Goal: Task Accomplishment & Management: Manage account settings

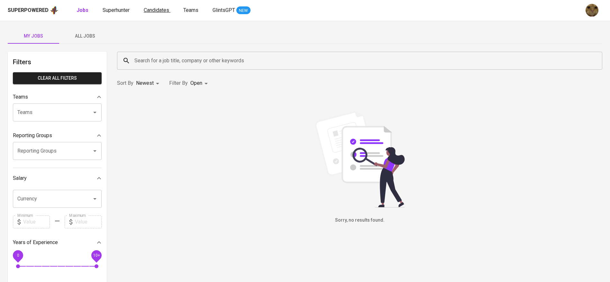
click at [149, 13] on span "Candidates" at bounding box center [156, 10] width 25 height 6
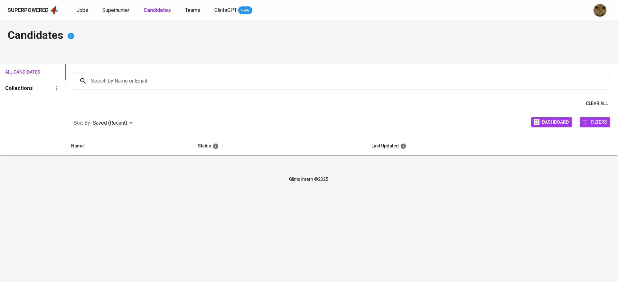
click at [116, 14] on div "Superpowered Jobs Superhunter Candidates Teams GlintsGPT NEW" at bounding box center [299, 10] width 582 height 10
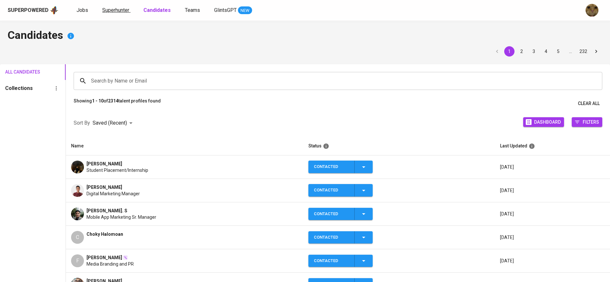
click at [113, 11] on span "Superhunter" at bounding box center [115, 10] width 27 height 6
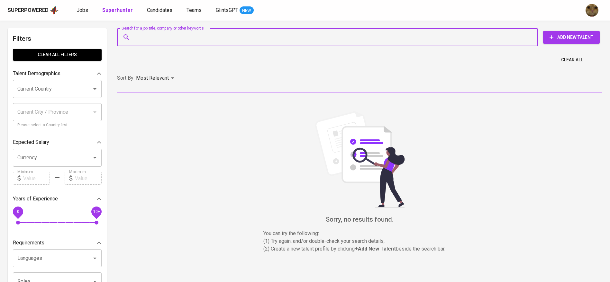
click at [162, 32] on input "Search for a job title, company or other keywords" at bounding box center [329, 37] width 393 height 12
paste input "pandumuhammad22@gmail.com View all (1)"
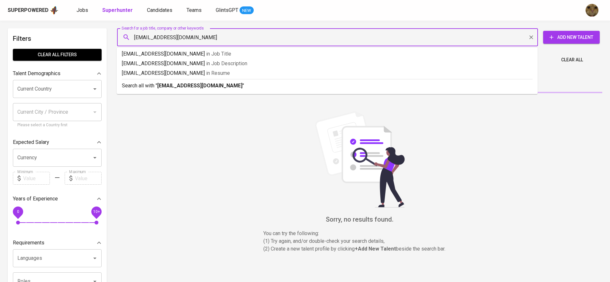
type input "pandumuhammad22@gmail.com"
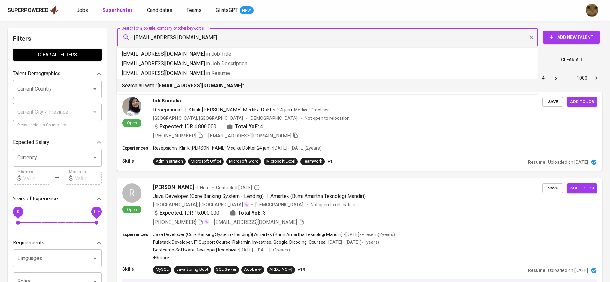
click at [196, 87] on b "pandumuhammad22@gmail.com" at bounding box center [199, 86] width 85 height 6
click at [196, 87] on div "Sort By Most Relevant MOST_RELEVANT 1 2 3 4 5 … 1000" at bounding box center [359, 79] width 493 height 20
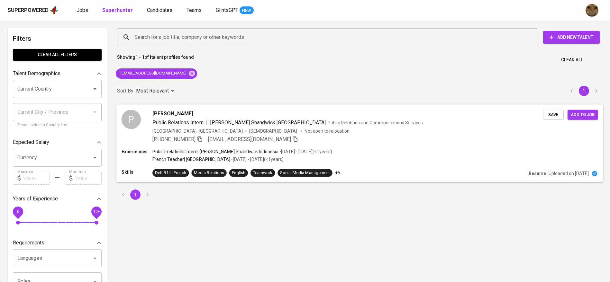
click at [346, 143] on div "+62 812-1970-5432 pandumuhammad22@gmail.com" at bounding box center [347, 139] width 391 height 8
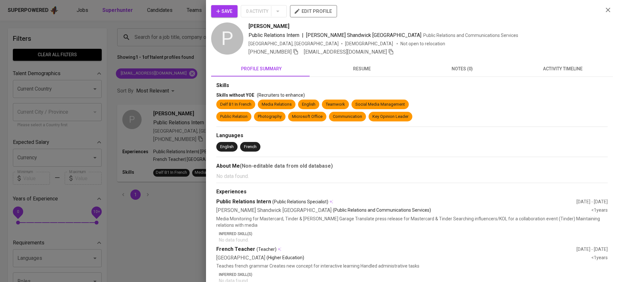
click at [356, 71] on span "resume" at bounding box center [361, 69] width 93 height 8
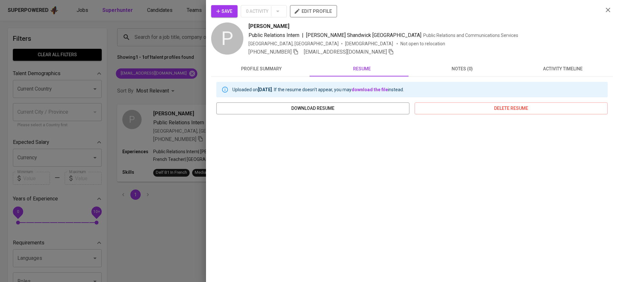
click at [557, 73] on button "activity timeline" at bounding box center [562, 68] width 100 height 15
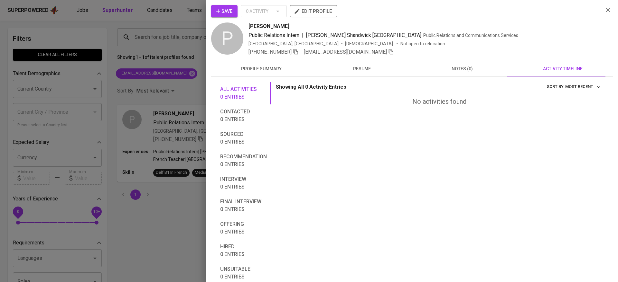
click at [341, 73] on button "resume" at bounding box center [361, 68] width 100 height 15
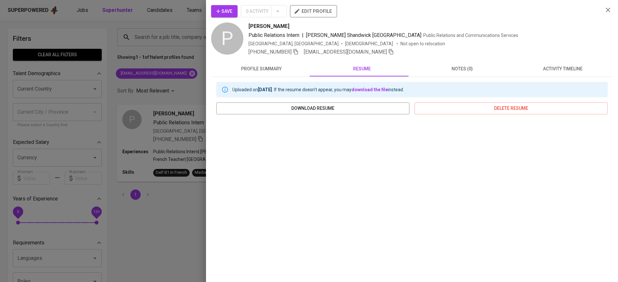
click at [221, 6] on button "Save" at bounding box center [224, 11] width 26 height 12
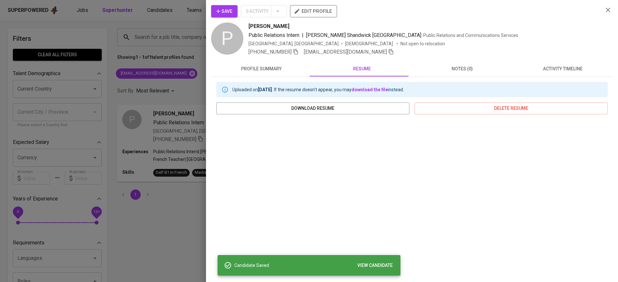
click at [160, 11] on div at bounding box center [309, 141] width 618 height 282
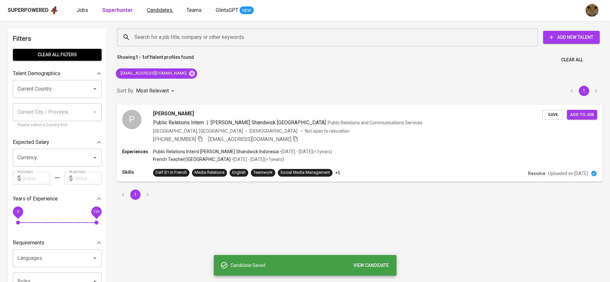
click at [153, 9] on span "Candidates" at bounding box center [159, 10] width 25 height 6
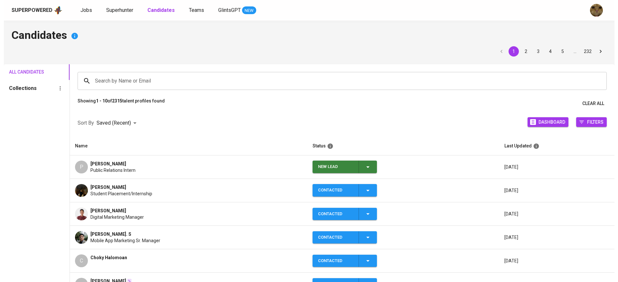
scroll to position [40, 0]
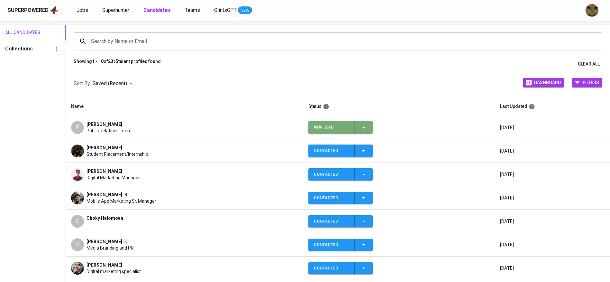
click at [371, 130] on button "New Lead" at bounding box center [341, 127] width 64 height 13
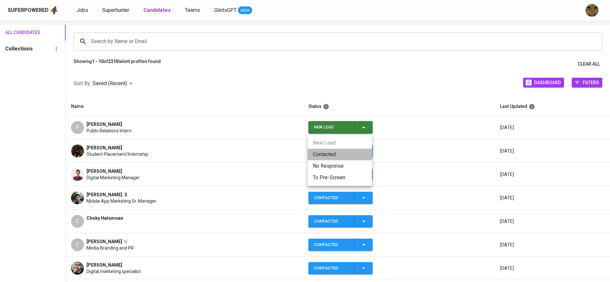
click at [338, 157] on li "Contacted" at bounding box center [340, 155] width 64 height 12
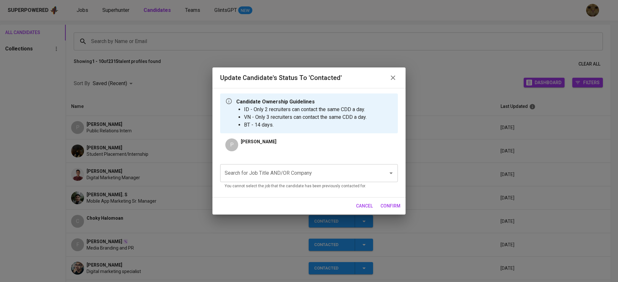
click at [237, 172] on input "Search for Job Title AND/OR Company" at bounding box center [300, 173] width 154 height 12
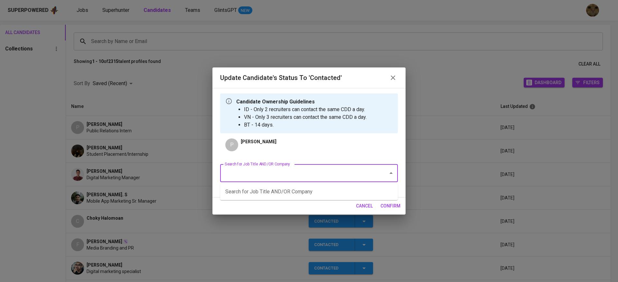
type input "k"
type input "a"
type input "uthoppia"
type input "u"
click at [254, 190] on li "Marketing Engagement Manager (Uthoppia House Pte Ltd)" at bounding box center [309, 192] width 178 height 12
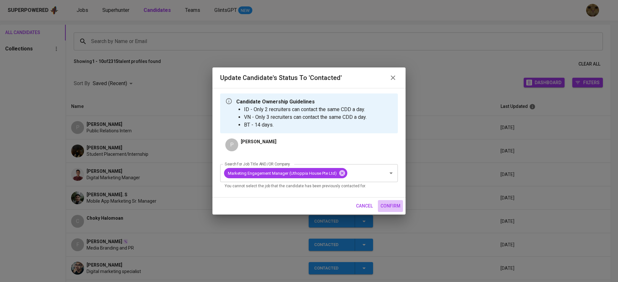
click at [386, 206] on span "confirm" at bounding box center [390, 206] width 20 height 8
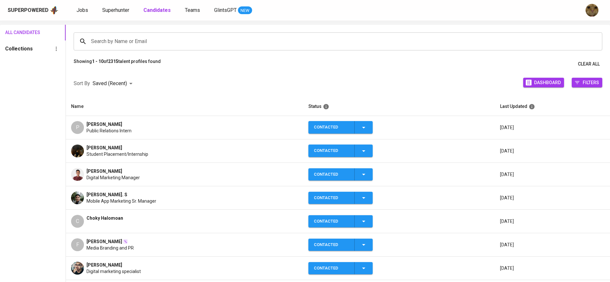
click at [115, 126] on span "Pandu Muhammad" at bounding box center [105, 124] width 36 height 6
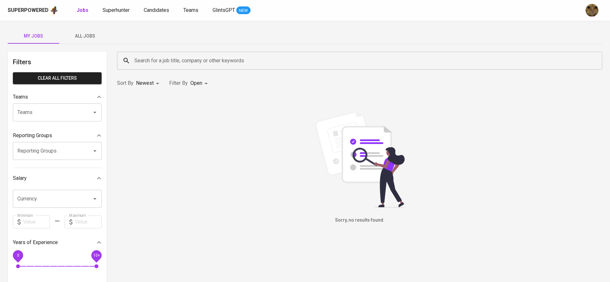
click at [93, 32] on span "All Jobs" at bounding box center [85, 36] width 44 height 8
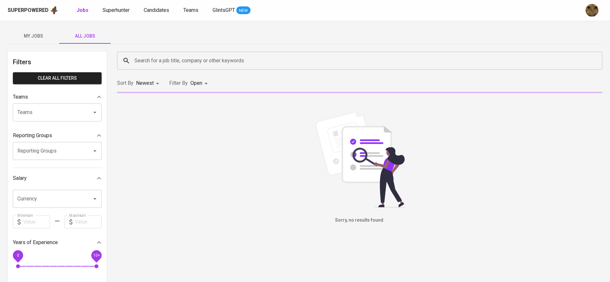
click at [144, 55] on input "Search for a job title, company or other keywords" at bounding box center [361, 61] width 457 height 12
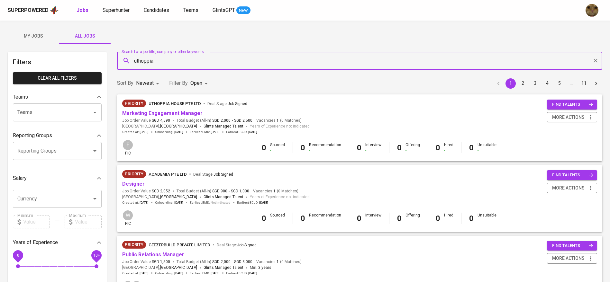
type input "uthoppia"
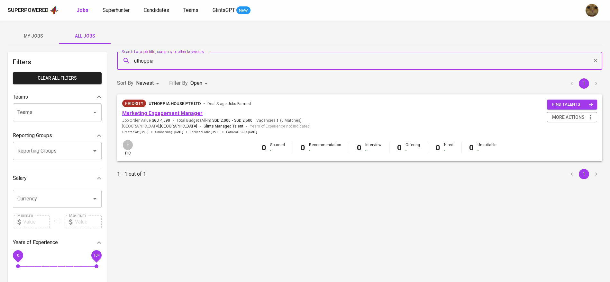
click at [171, 113] on link "Marketing Engagement Manager" at bounding box center [162, 113] width 80 height 6
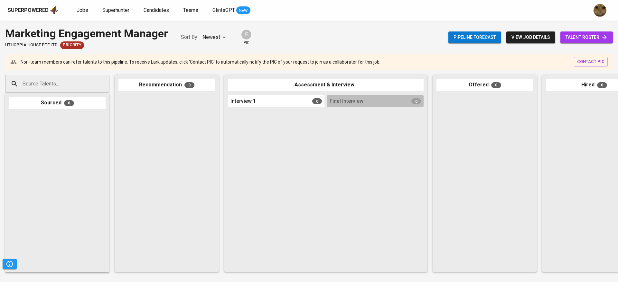
click at [591, 35] on span "talent roster" at bounding box center [586, 37] width 42 height 8
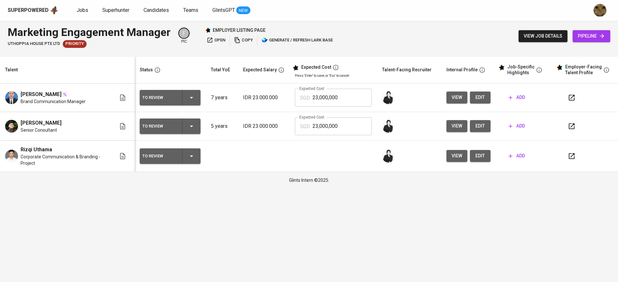
click at [460, 97] on span "view" at bounding box center [456, 98] width 11 height 8
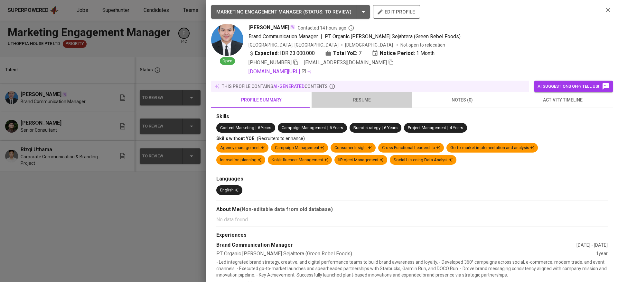
click at [374, 98] on span "resume" at bounding box center [361, 100] width 93 height 8
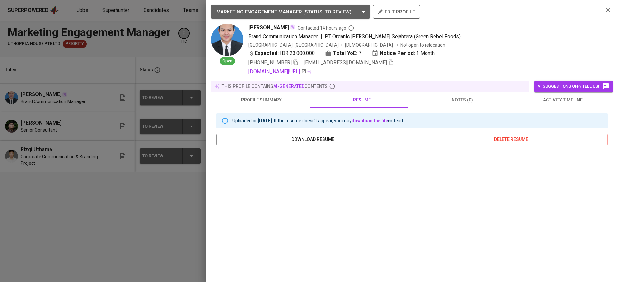
click at [290, 98] on span "profile summary" at bounding box center [261, 100] width 93 height 8
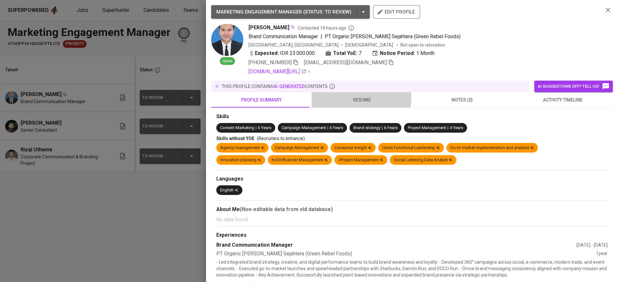
click at [355, 98] on span "resume" at bounding box center [361, 100] width 93 height 8
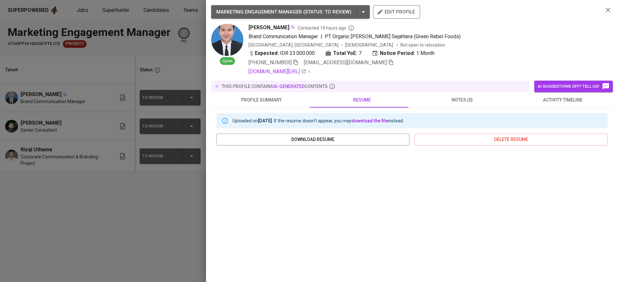
scroll to position [72, 0]
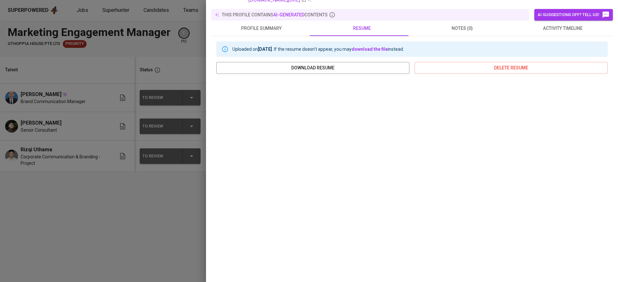
click at [149, 206] on div at bounding box center [309, 141] width 618 height 282
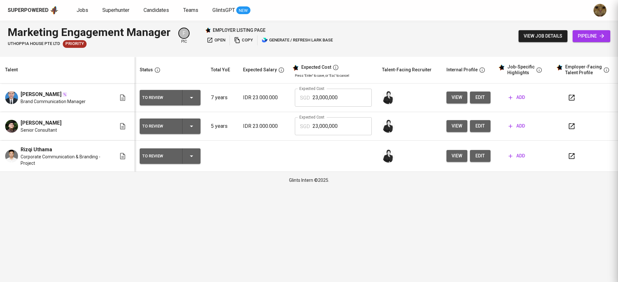
scroll to position [0, 0]
